Goal: Communication & Community: Share content

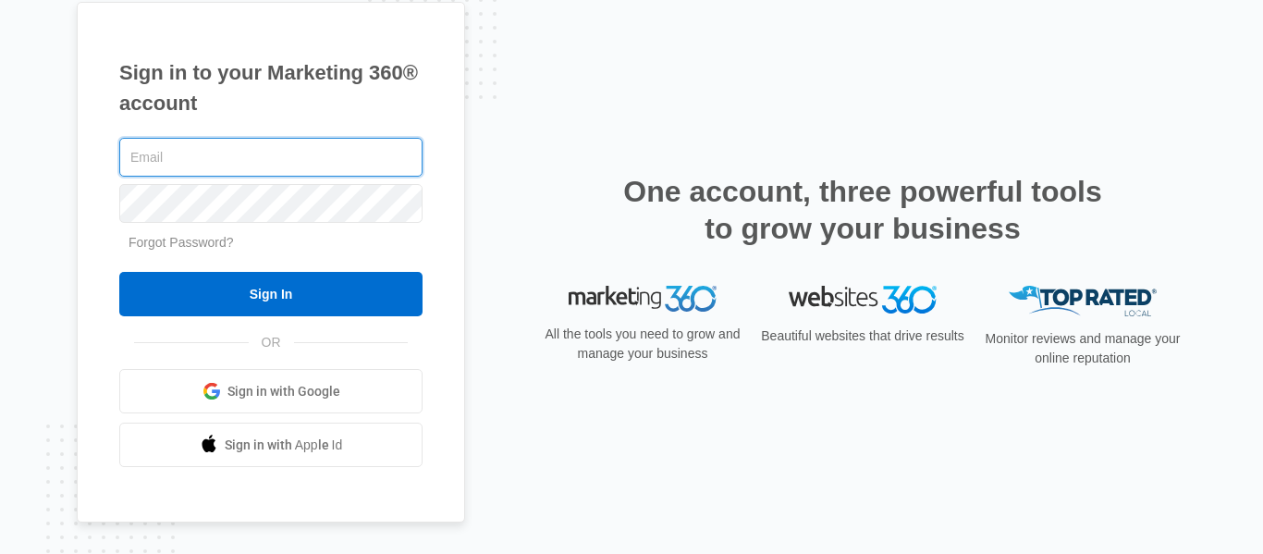
click at [192, 151] on input "text" at bounding box center [270, 157] width 303 height 39
type input "duanefranklin7@gmail.com"
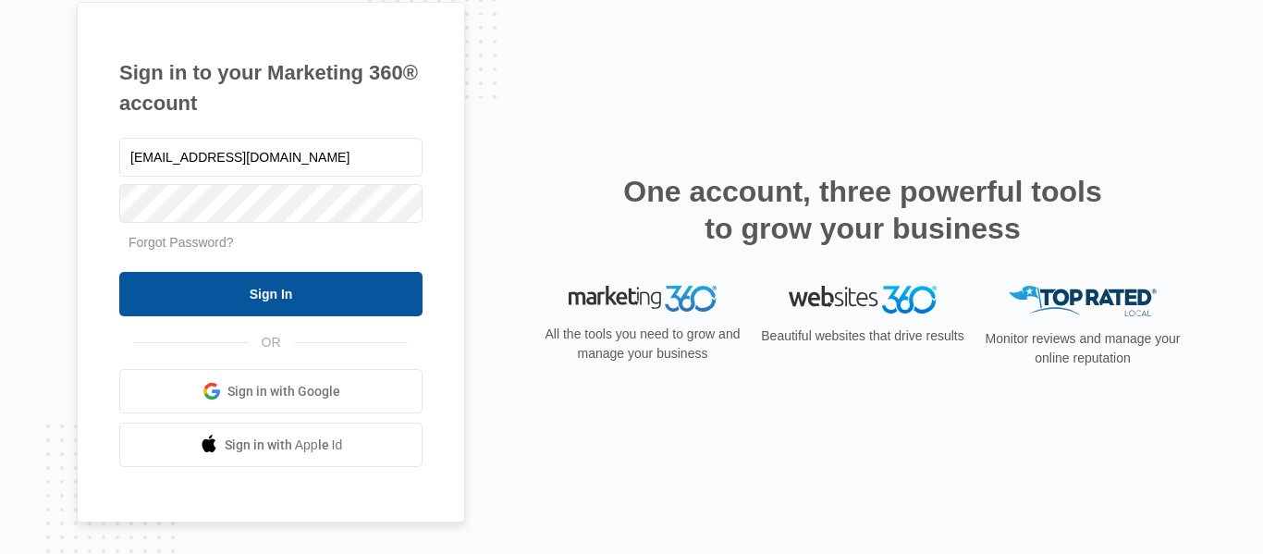
click at [280, 300] on input "Sign In" at bounding box center [270, 294] width 303 height 44
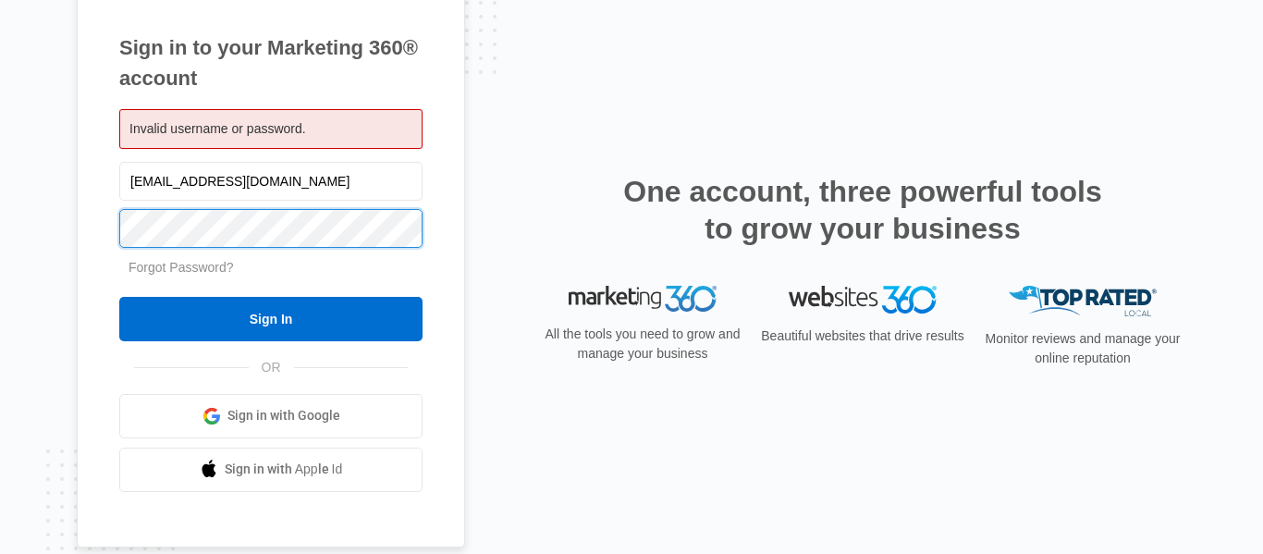
click at [119, 297] on input "Sign In" at bounding box center [270, 319] width 303 height 44
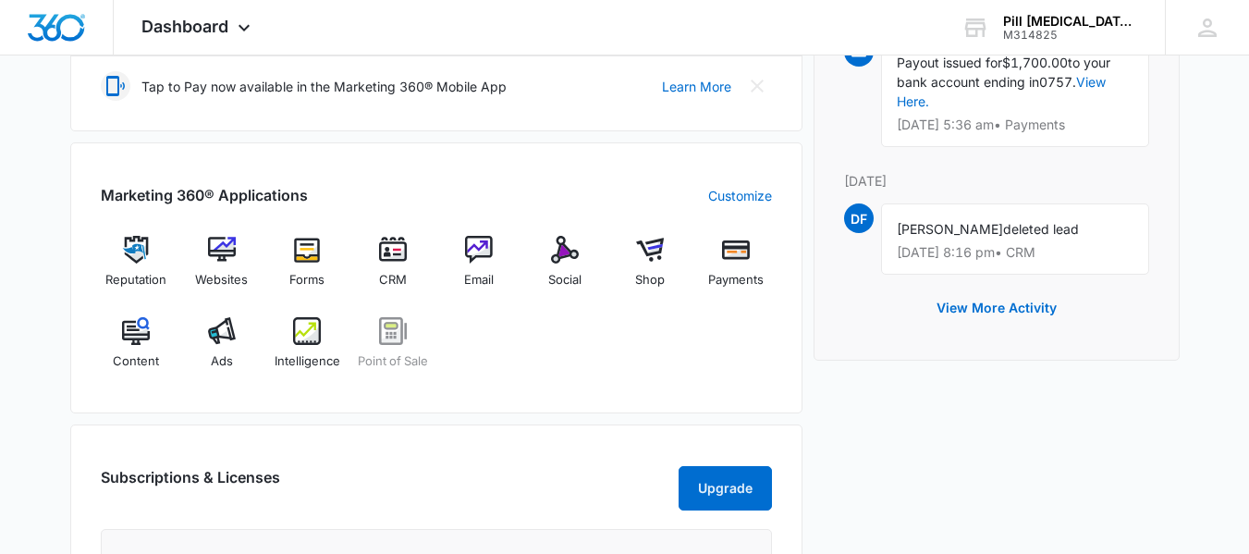
scroll to position [647, 0]
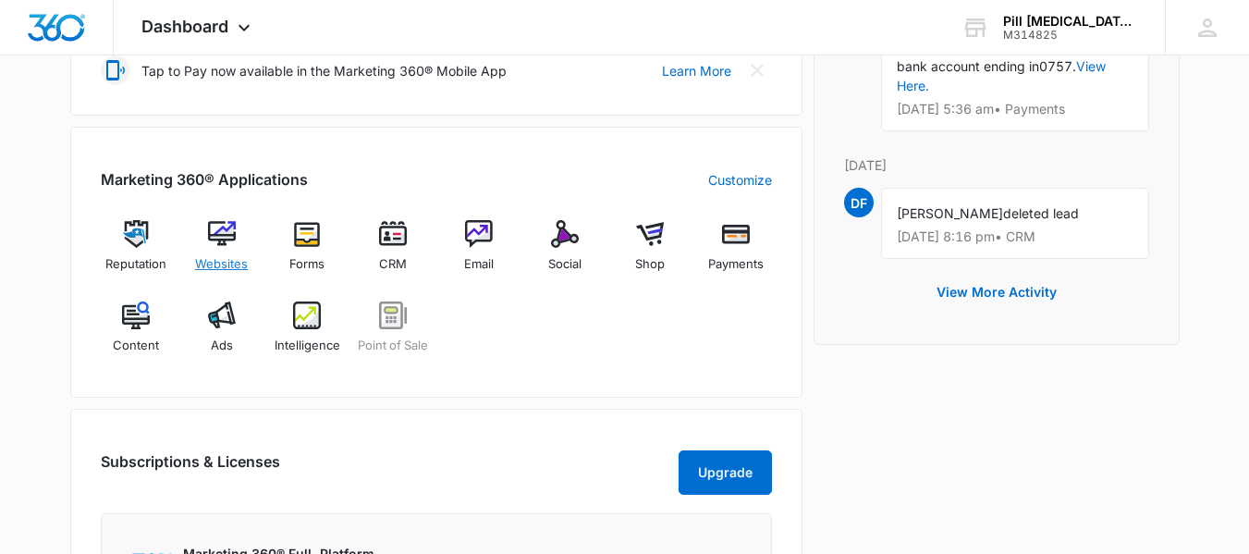
click at [230, 239] on img at bounding box center [222, 234] width 28 height 28
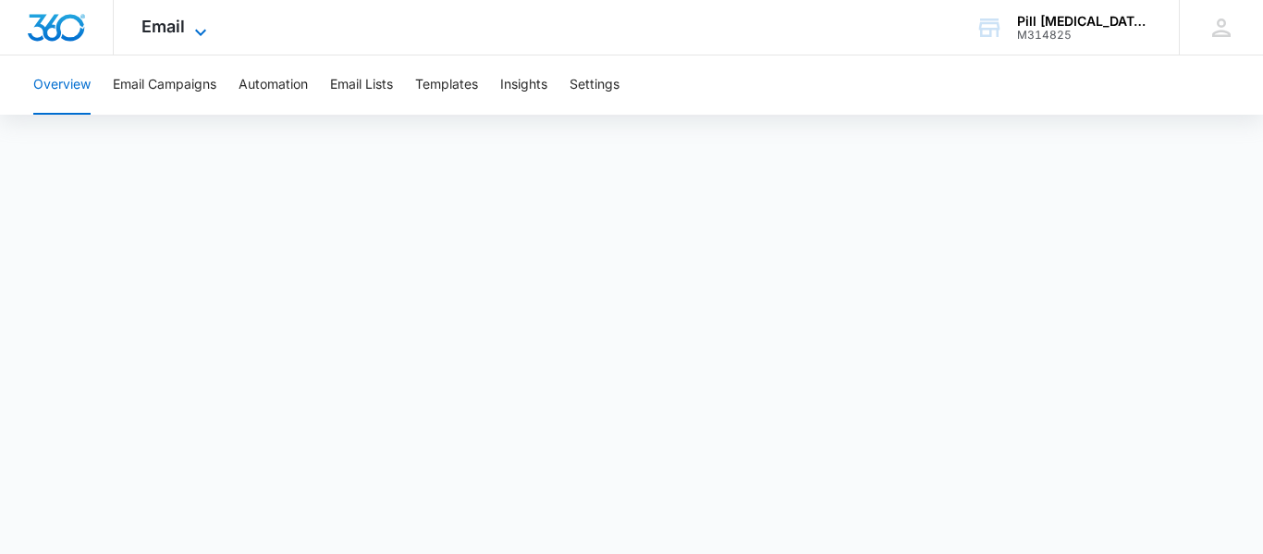
click at [201, 31] on icon at bounding box center [201, 32] width 22 height 22
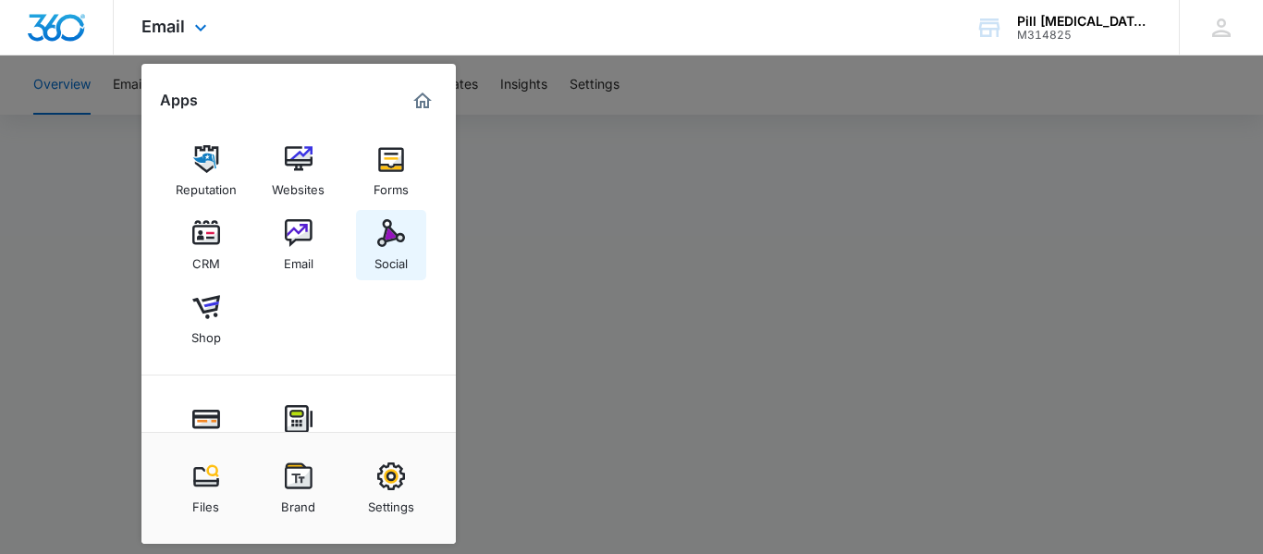
click at [392, 232] on img at bounding box center [391, 233] width 28 height 28
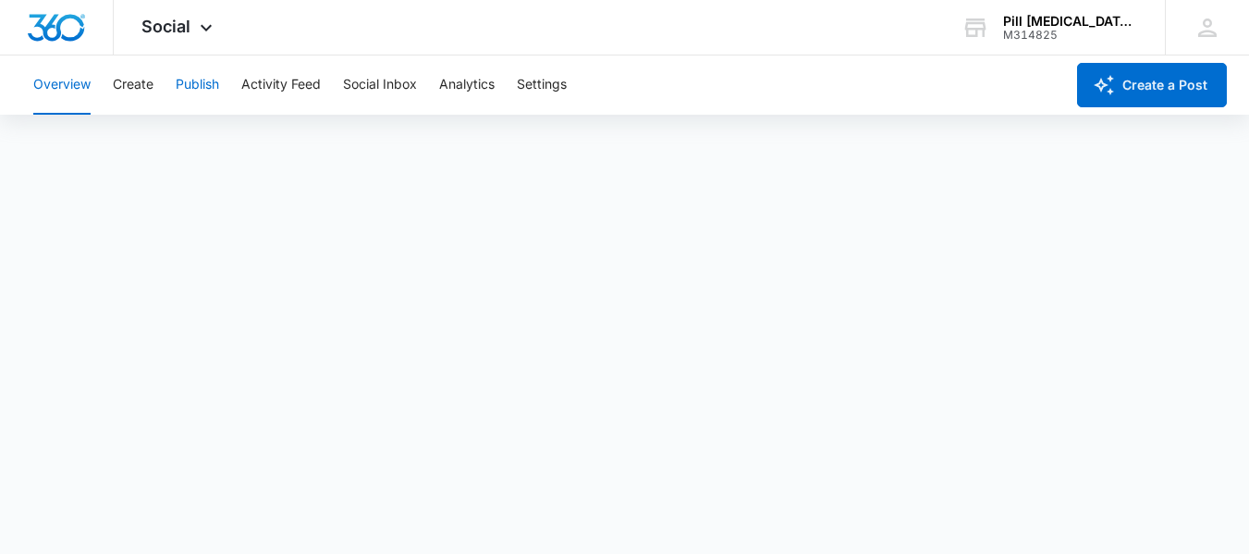
click at [202, 80] on button "Publish" at bounding box center [197, 84] width 43 height 59
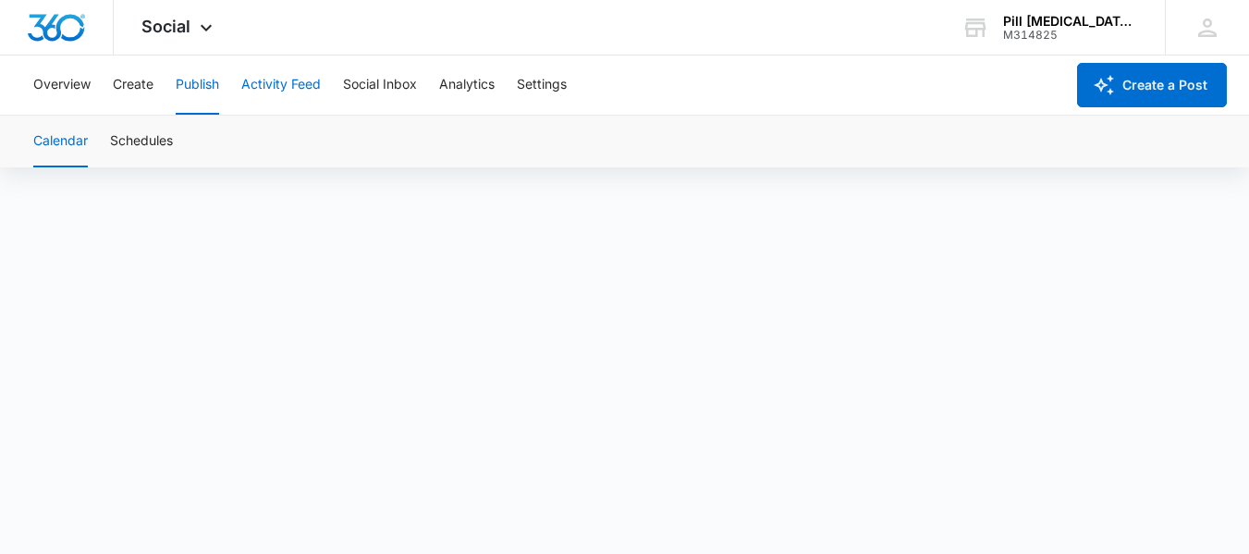
click at [265, 77] on button "Activity Feed" at bounding box center [281, 84] width 80 height 59
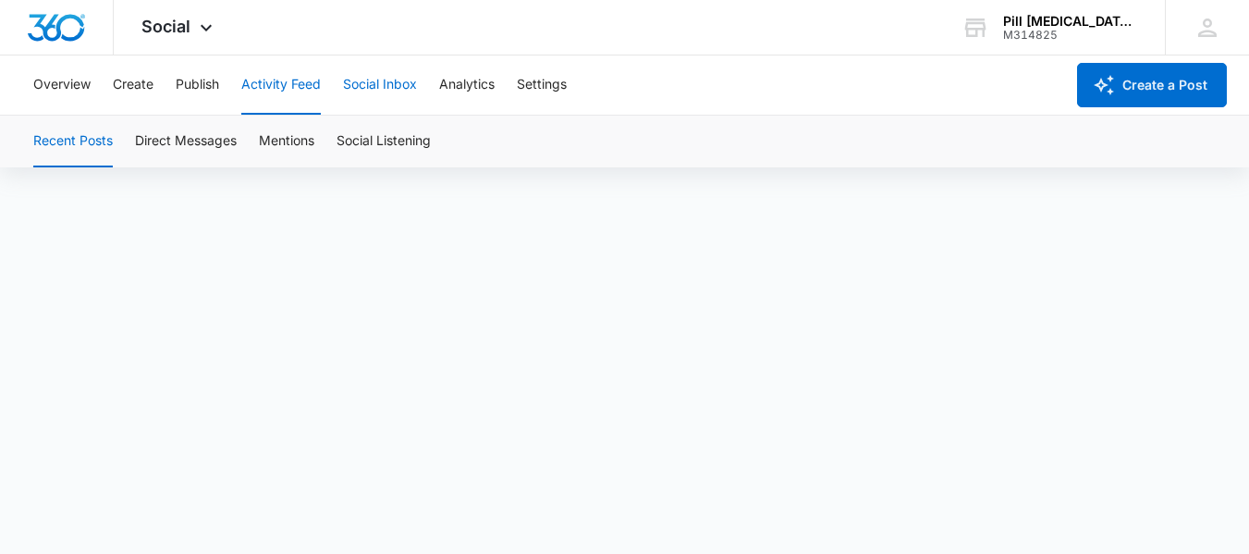
click at [398, 82] on button "Social Inbox" at bounding box center [380, 84] width 74 height 59
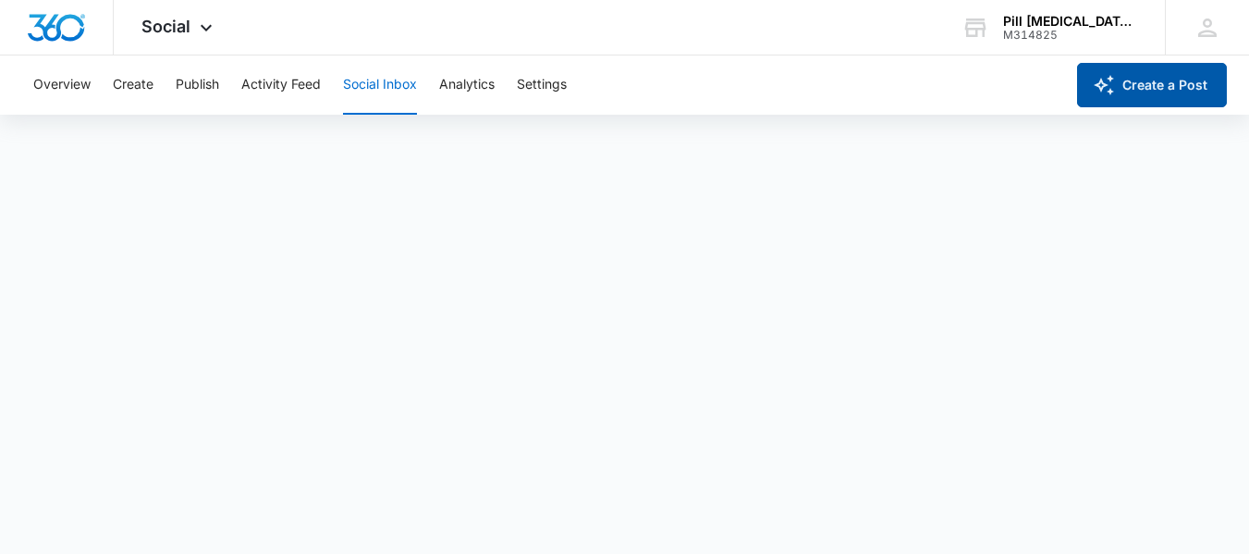
click at [1153, 80] on button "Create a Post" at bounding box center [1152, 85] width 150 height 44
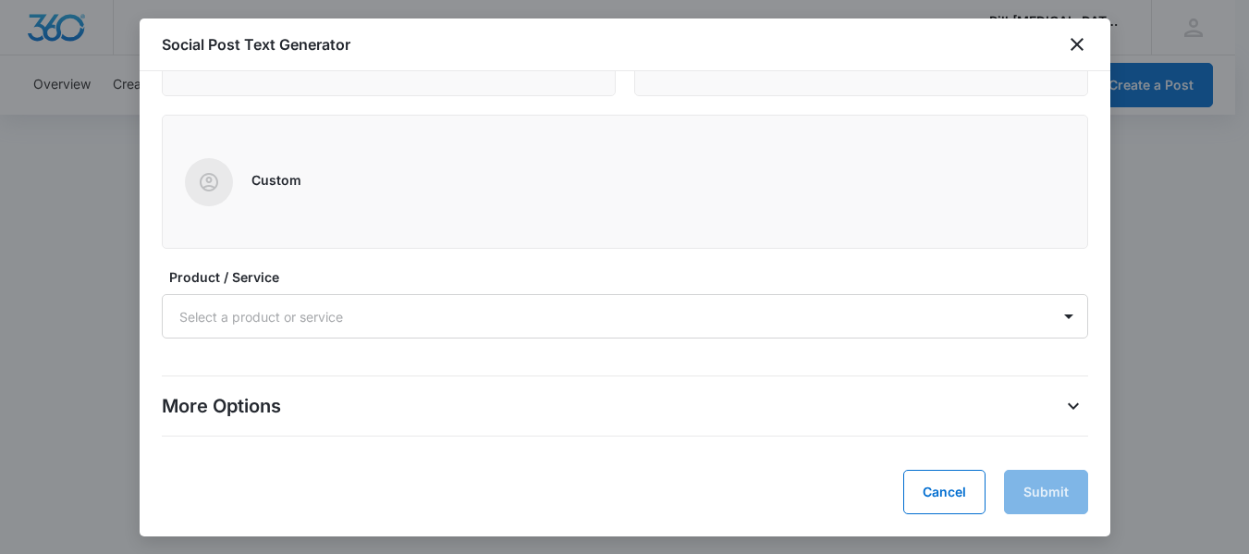
scroll to position [5, 0]
click at [865, 325] on div at bounding box center [602, 316] width 847 height 23
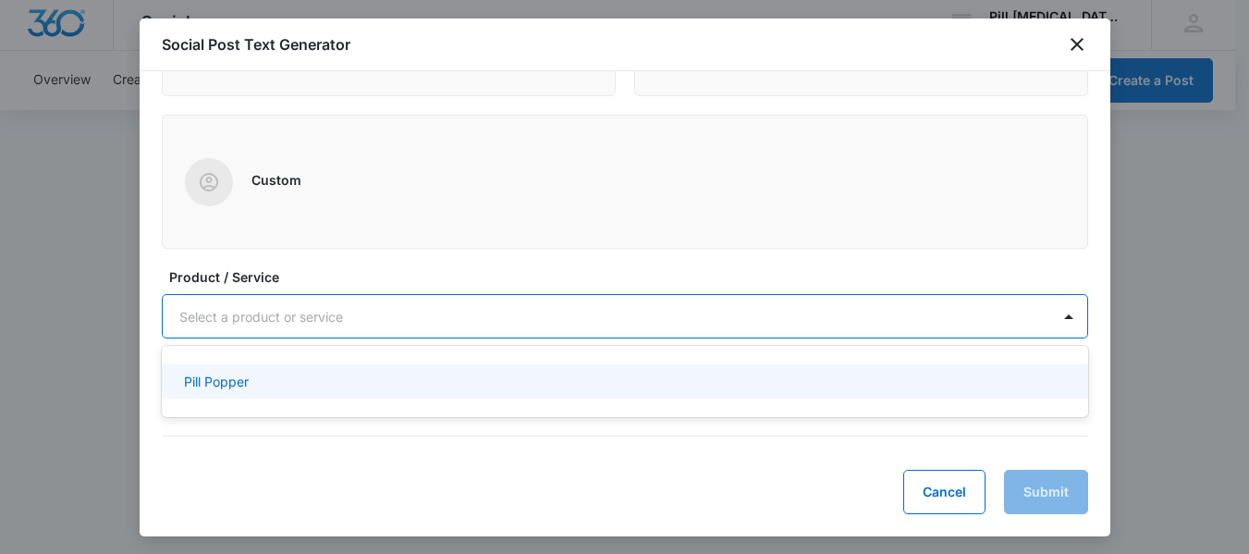
click at [229, 384] on p "Pill Popper" at bounding box center [216, 381] width 65 height 19
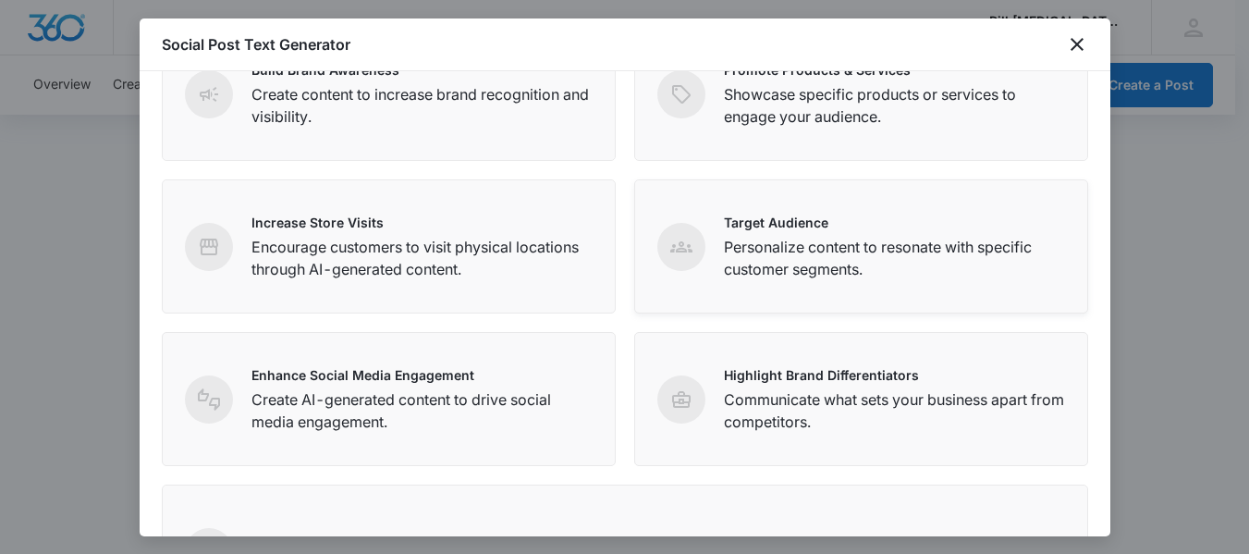
scroll to position [185, 0]
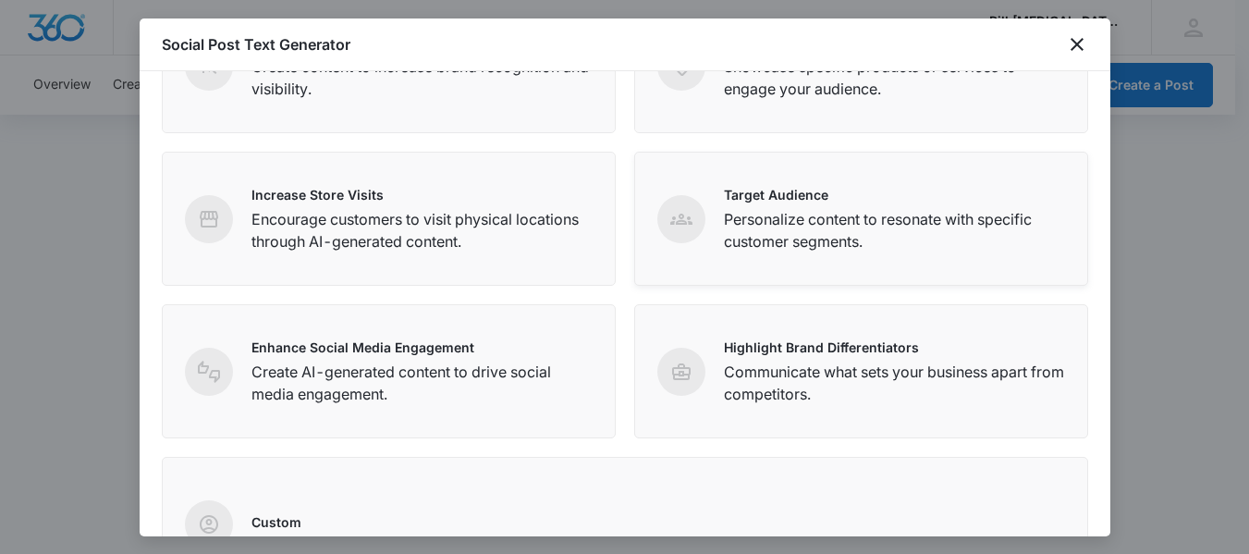
click at [853, 219] on p "Personalize content to resonate with specific customer segments." at bounding box center [894, 230] width 341 height 44
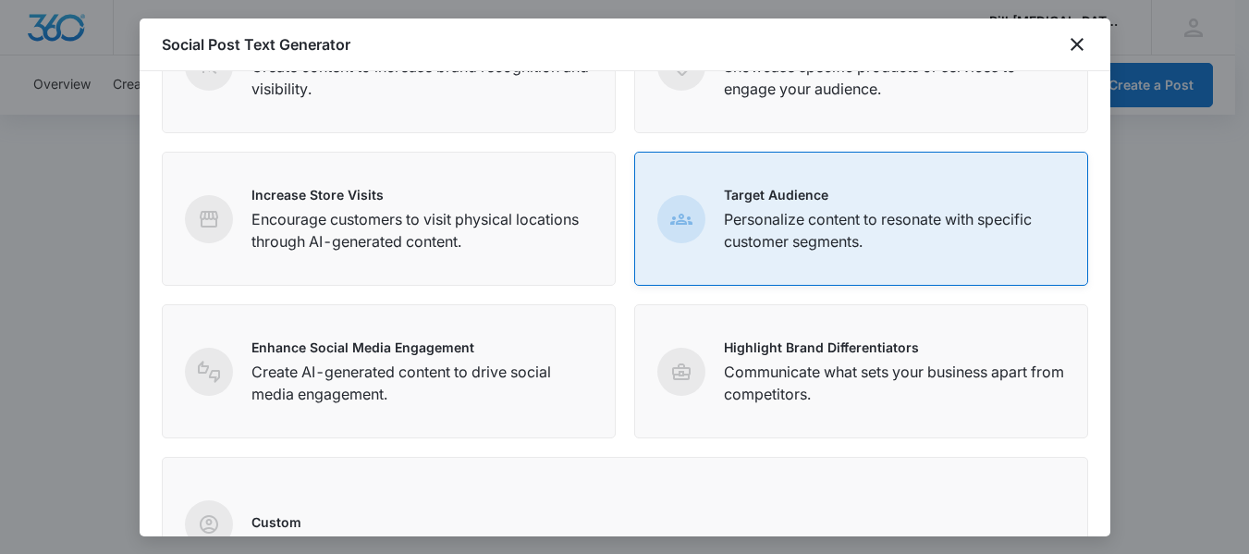
click at [853, 219] on p "Personalize content to resonate with specific customer segments." at bounding box center [894, 230] width 341 height 44
click at [873, 257] on div "Target Audience Personalize content to resonate with specific customer segments." at bounding box center [861, 219] width 454 height 134
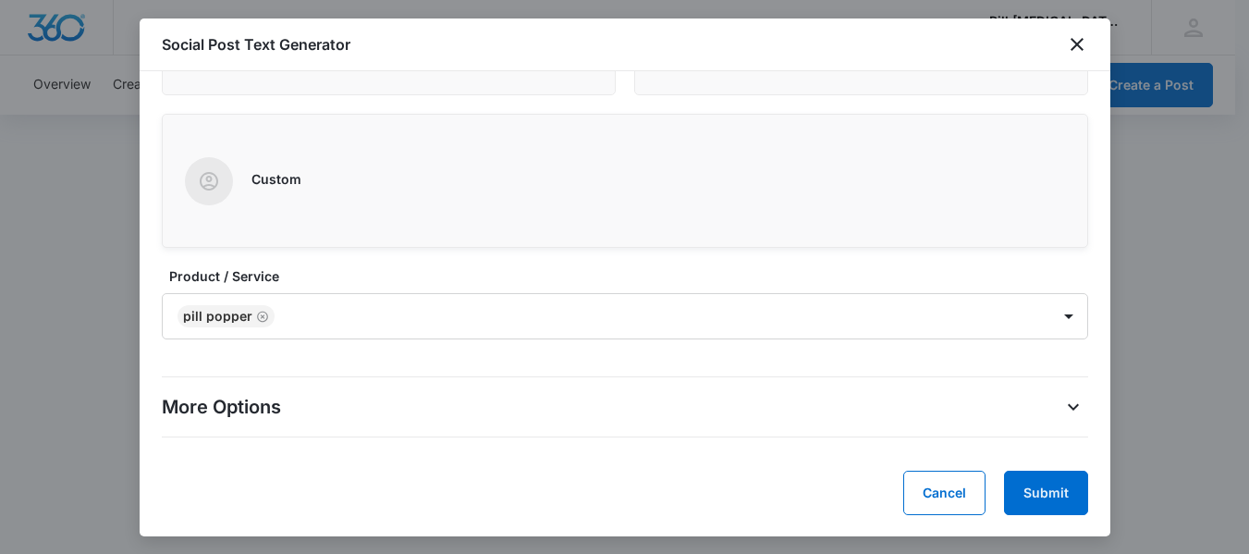
scroll to position [529, 0]
click at [1015, 397] on div "More Options" at bounding box center [625, 406] width 926 height 30
click at [1062, 406] on icon "More Options" at bounding box center [1073, 406] width 22 height 22
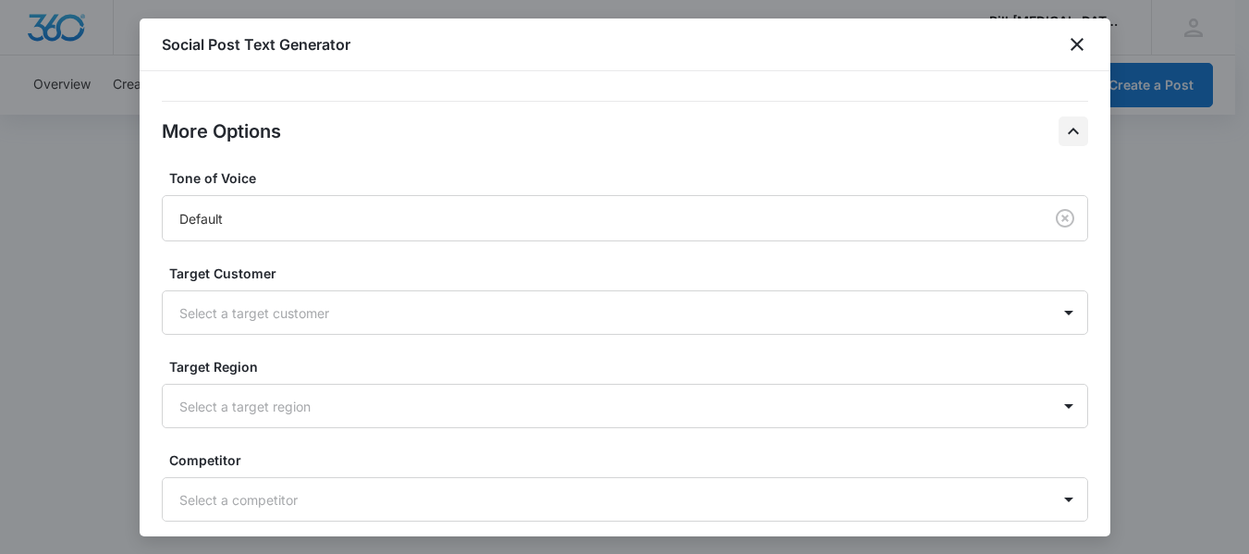
scroll to position [806, 0]
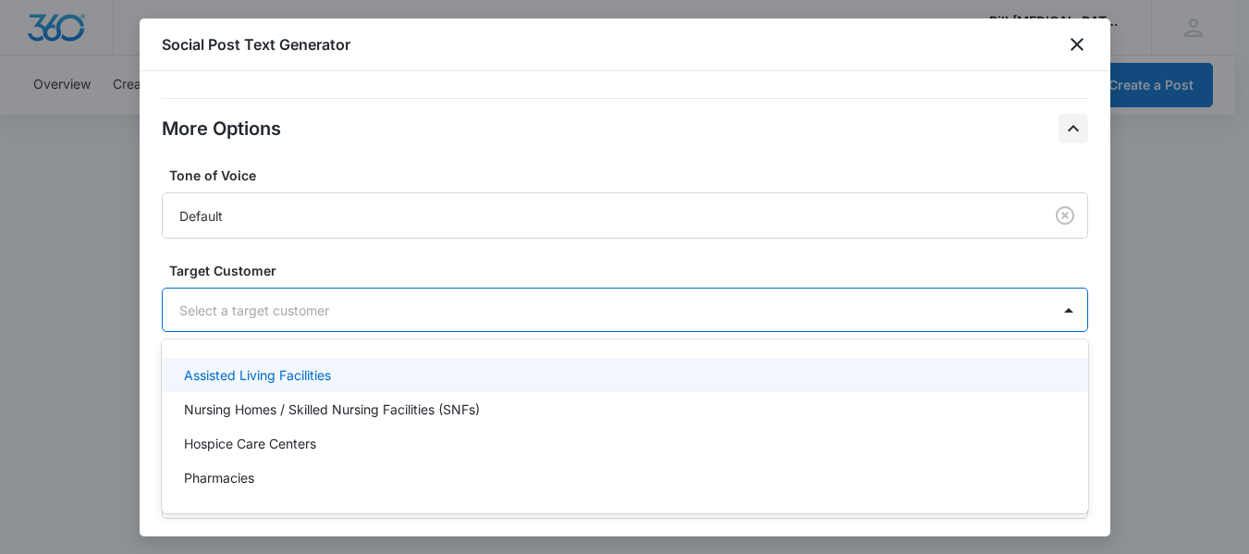
click at [888, 308] on div at bounding box center [602, 310] width 847 height 23
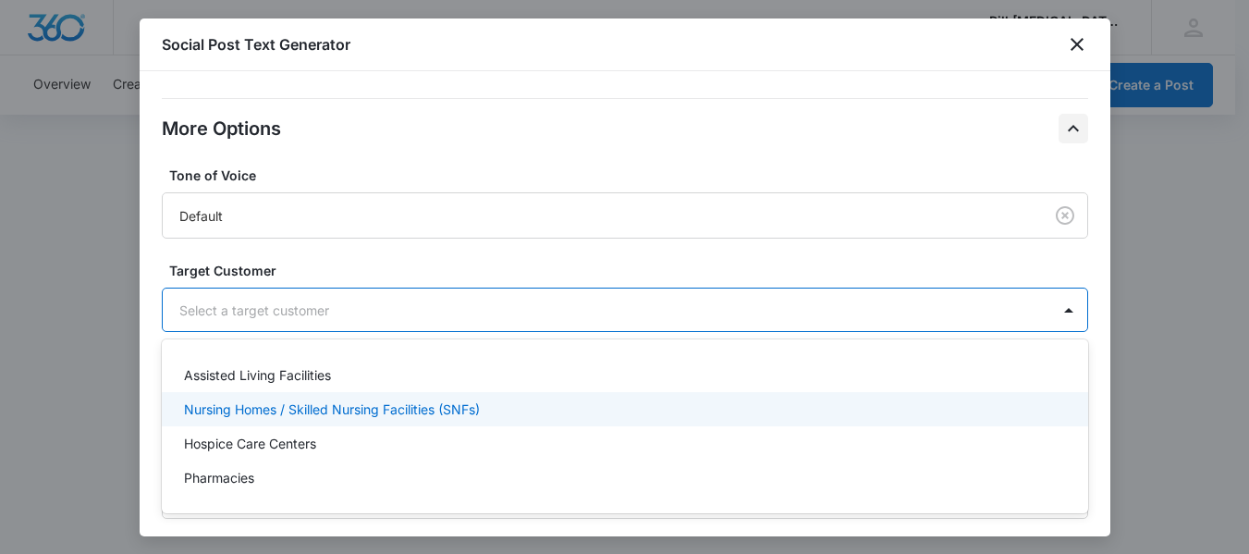
click at [398, 410] on p "Nursing Homes / Skilled Nursing Facilities (SNFs)" at bounding box center [332, 408] width 296 height 19
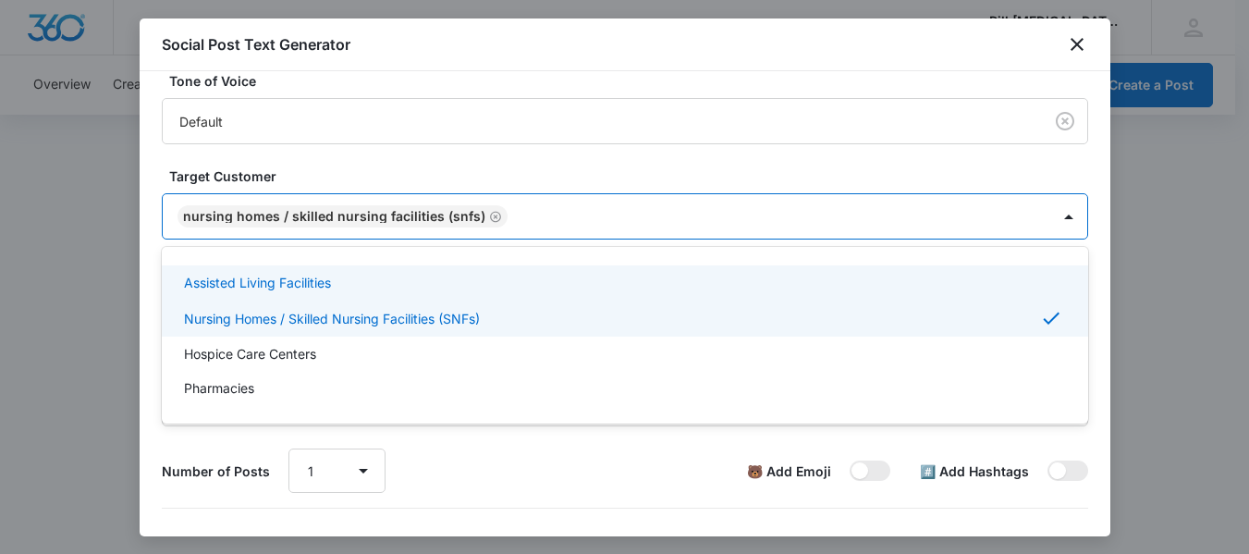
scroll to position [973, 0]
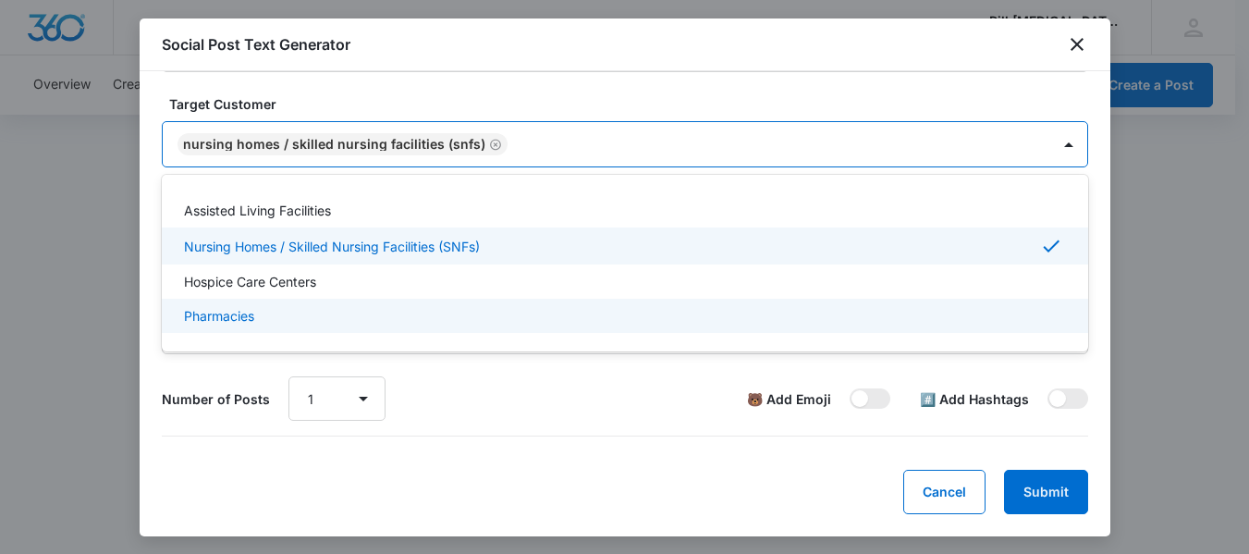
click at [231, 321] on p "Pharmacies" at bounding box center [219, 315] width 70 height 19
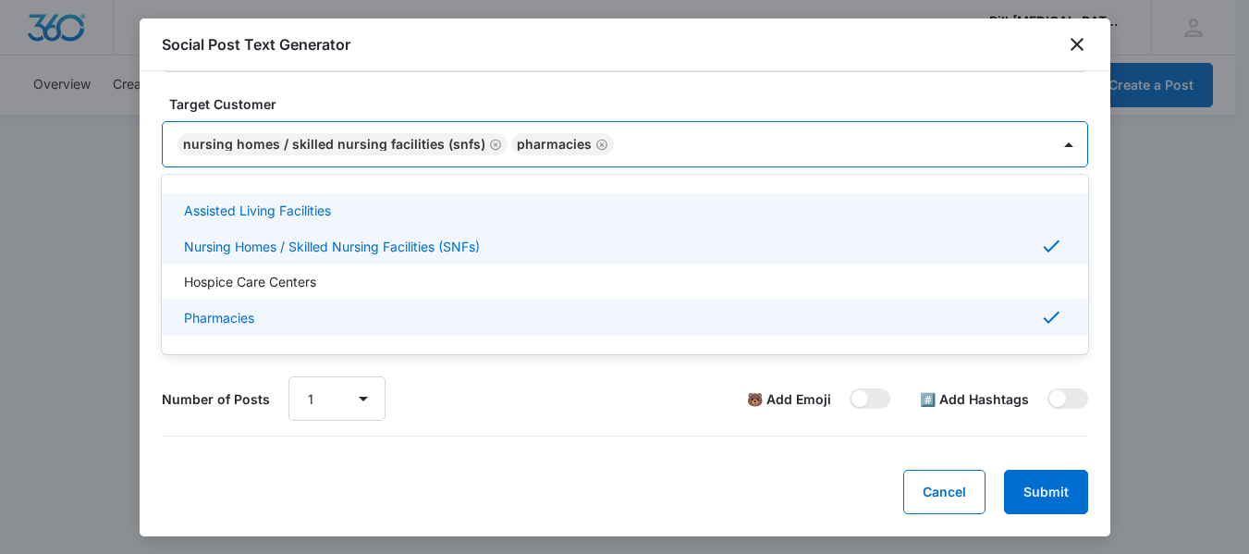
click at [279, 213] on p "Assisted Living Facilities" at bounding box center [257, 210] width 147 height 19
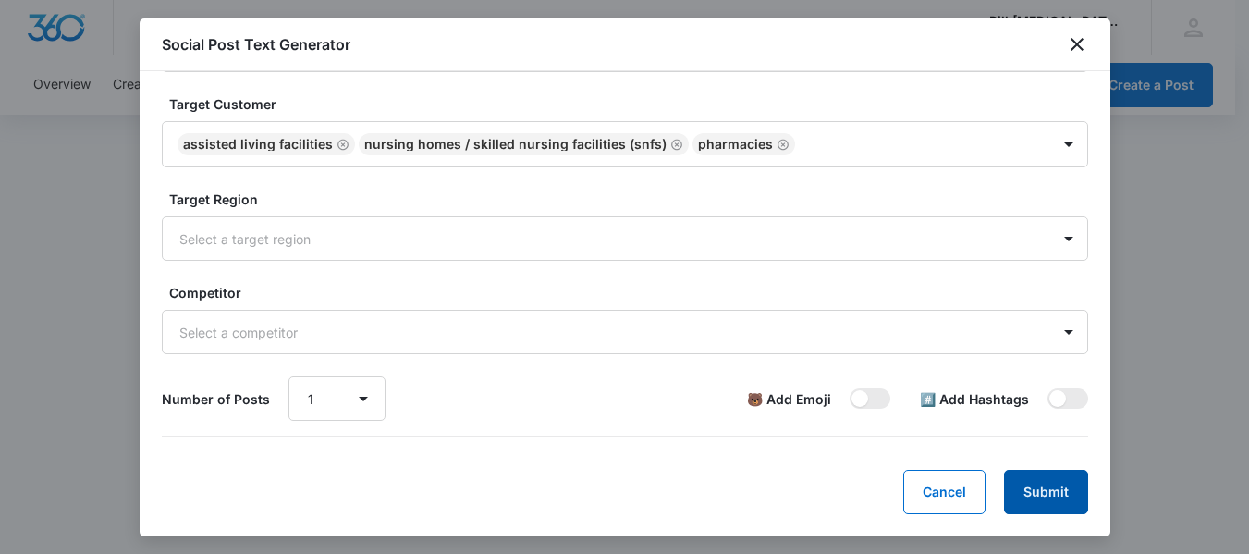
click at [1029, 488] on button "Submit" at bounding box center [1046, 492] width 84 height 44
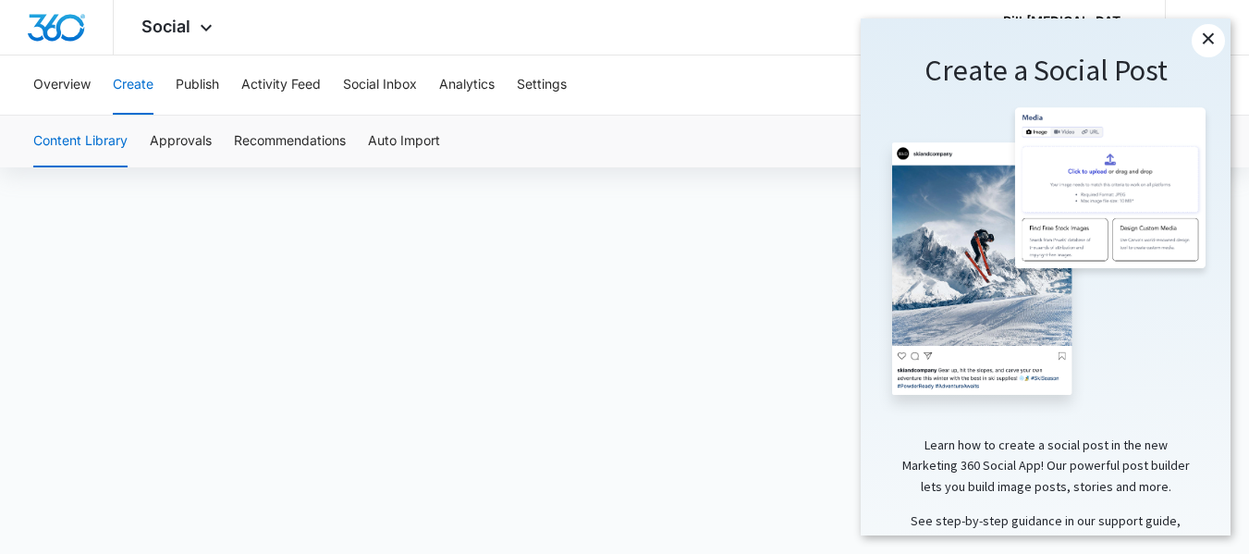
click at [1200, 37] on link "×" at bounding box center [1208, 40] width 33 height 33
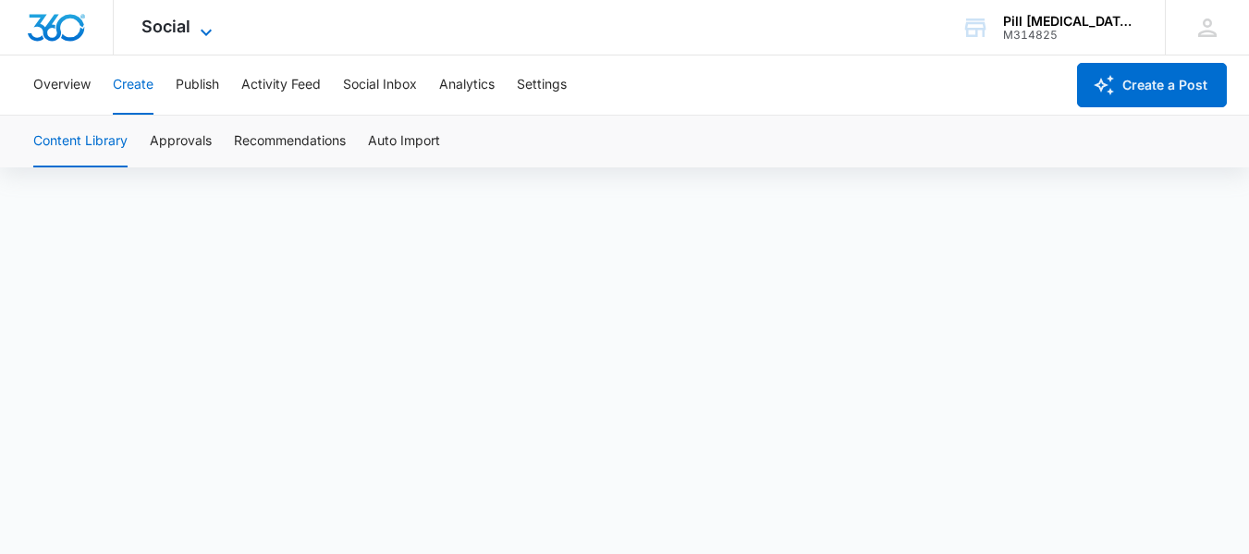
click at [204, 23] on icon at bounding box center [206, 32] width 22 height 22
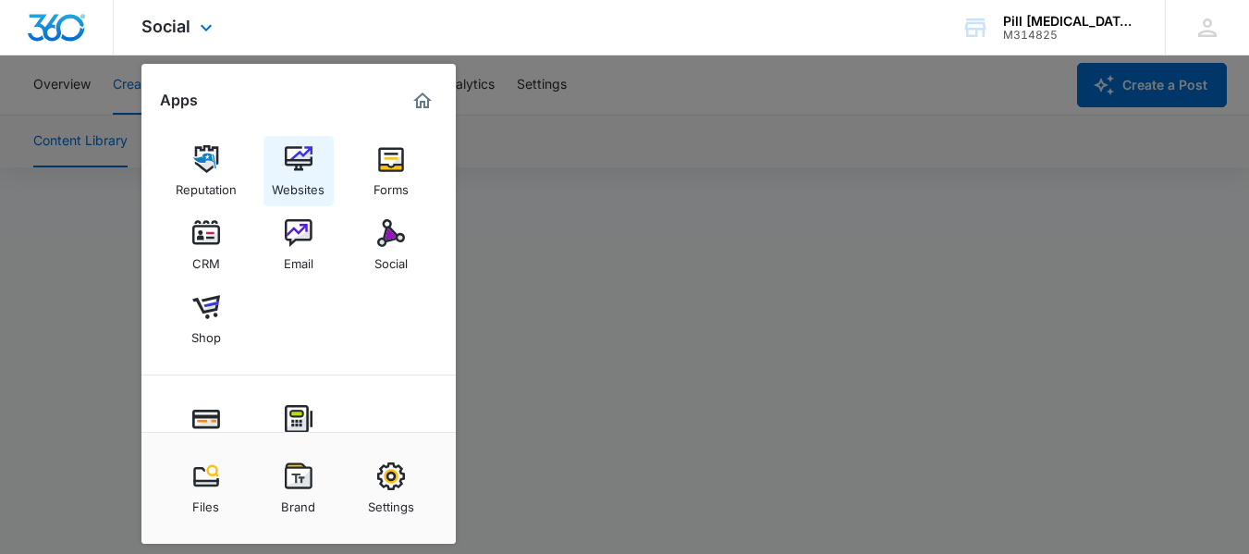
click at [305, 156] on img at bounding box center [299, 159] width 28 height 28
